Goal: Find specific page/section: Find specific page/section

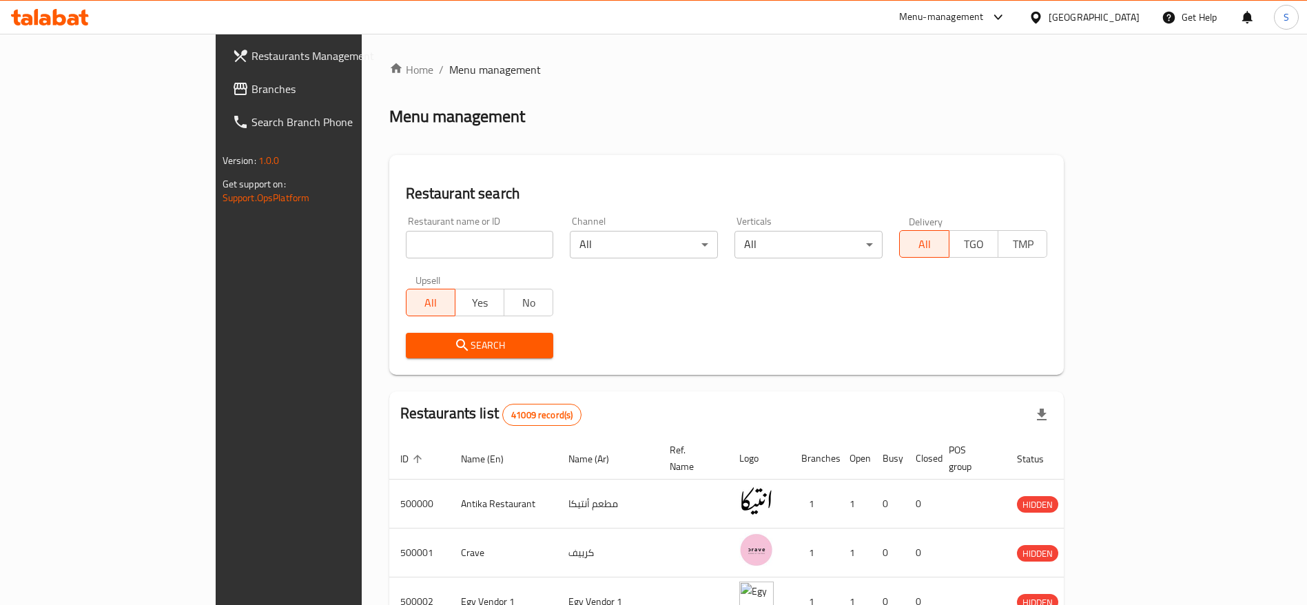
click at [406, 238] on input "search" at bounding box center [480, 245] width 148 height 28
type input "brux"
click button "Search" at bounding box center [480, 345] width 148 height 25
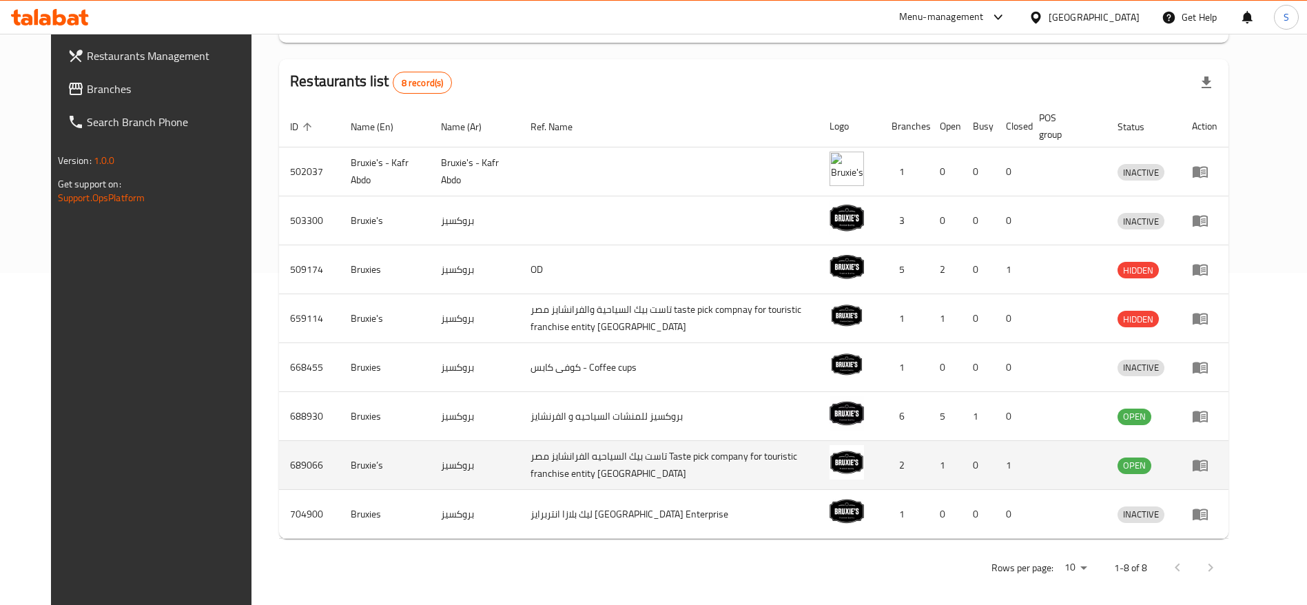
scroll to position [340, 0]
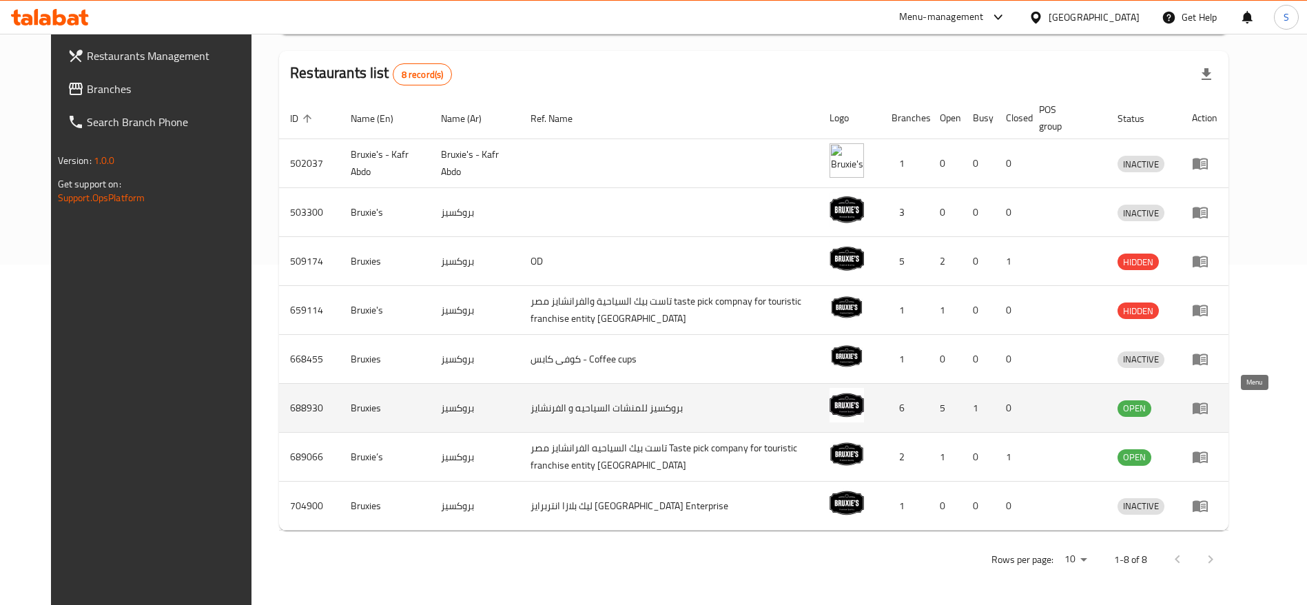
click at [1208, 411] on icon "enhanced table" at bounding box center [1199, 409] width 15 height 12
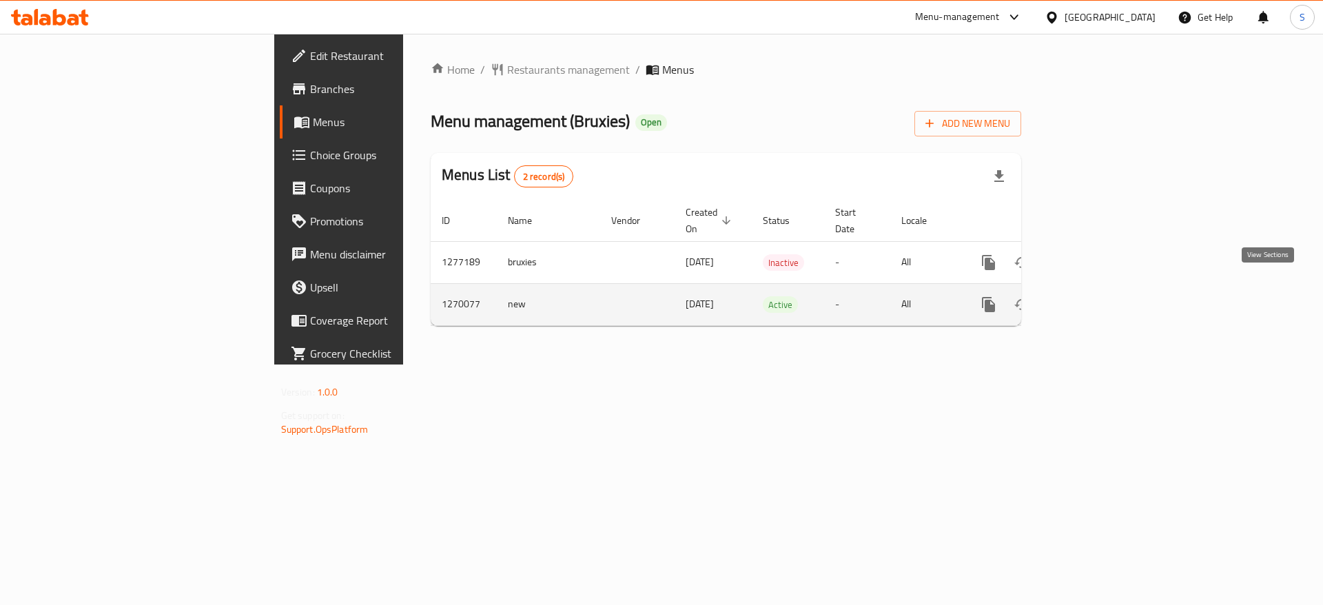
click at [1104, 296] on link "enhanced table" at bounding box center [1087, 304] width 33 height 33
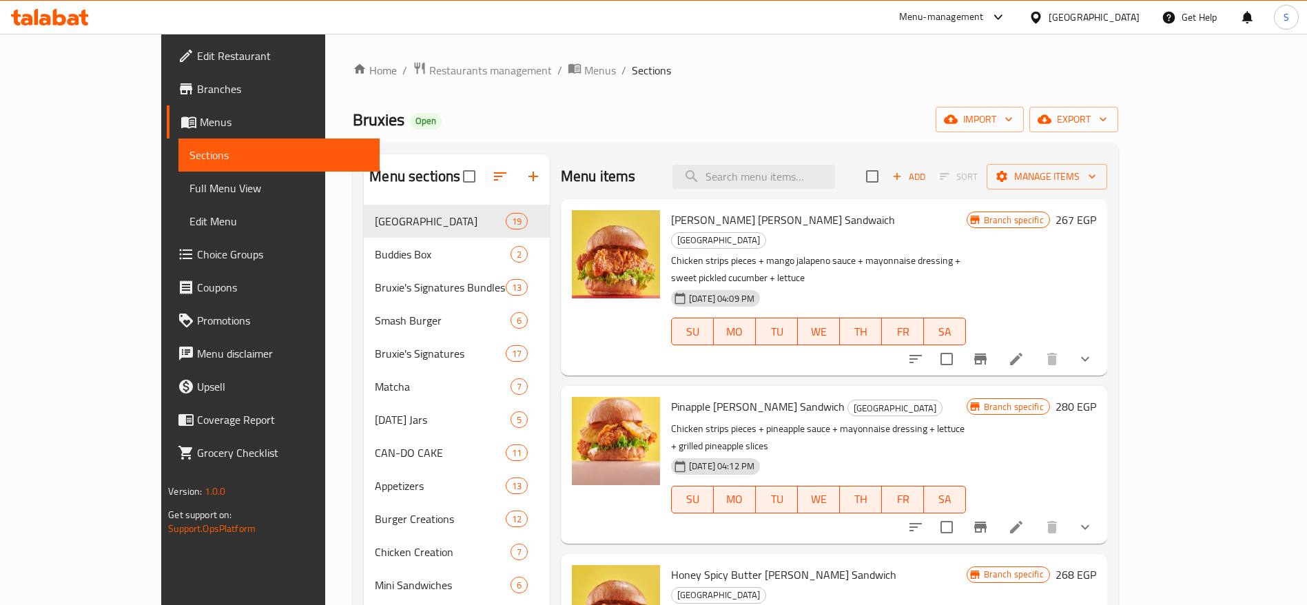
click at [197, 92] on span "Branches" at bounding box center [283, 89] width 172 height 17
